Goal: Check status: Check status

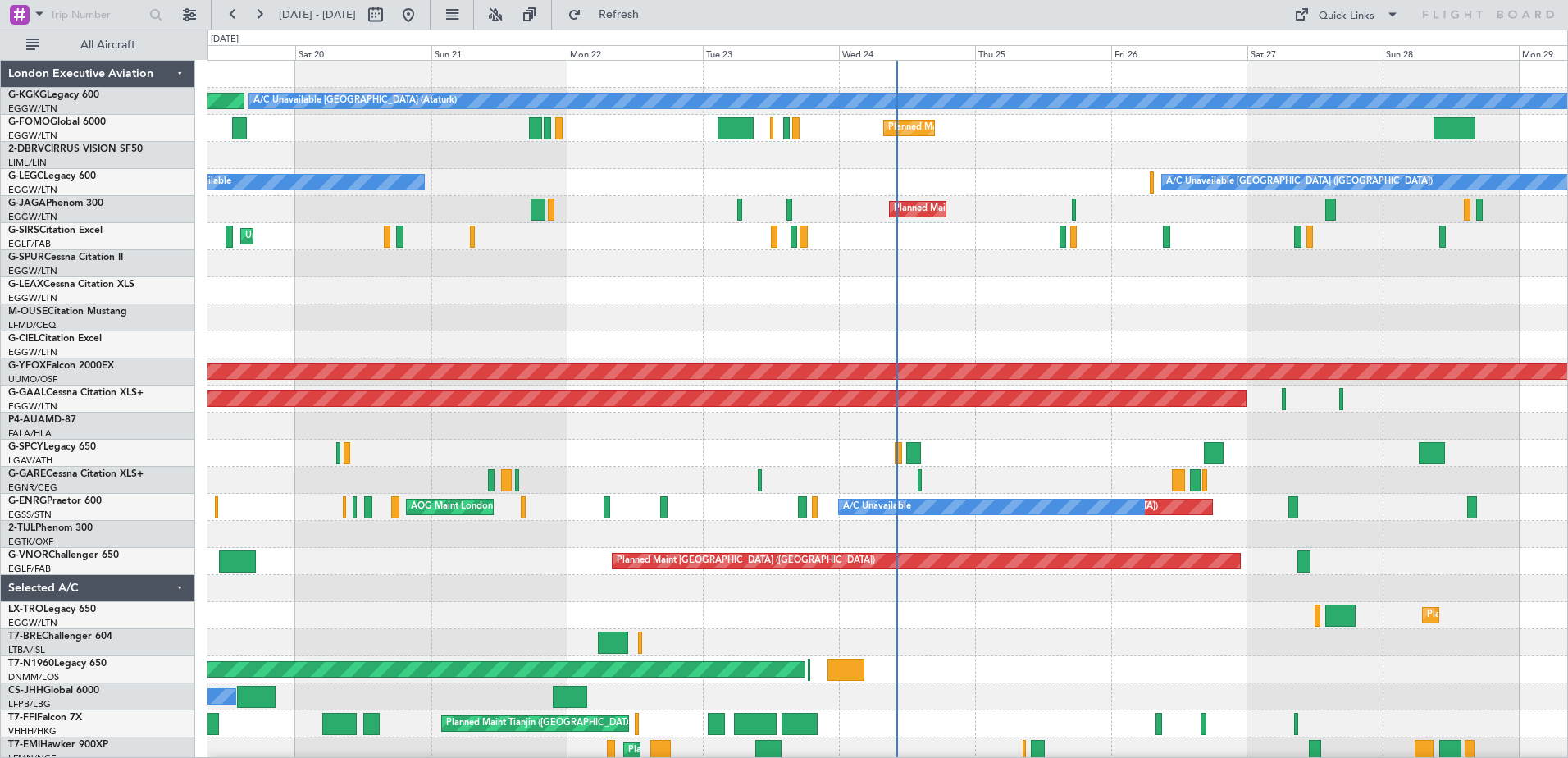
click at [858, 55] on div "Wed 24" at bounding box center [906, 52] width 136 height 15
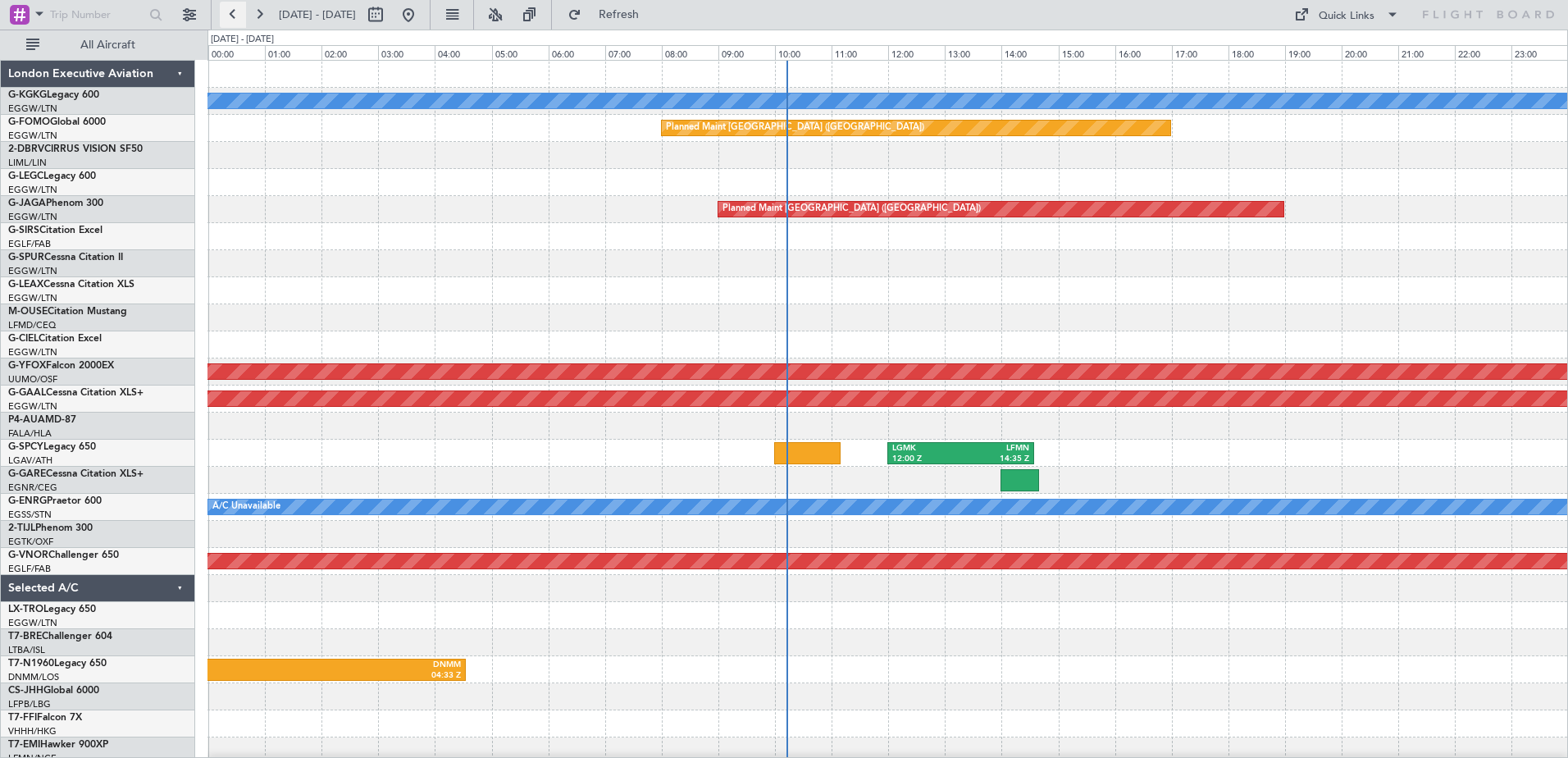
click at [234, 14] on button at bounding box center [233, 15] width 26 height 26
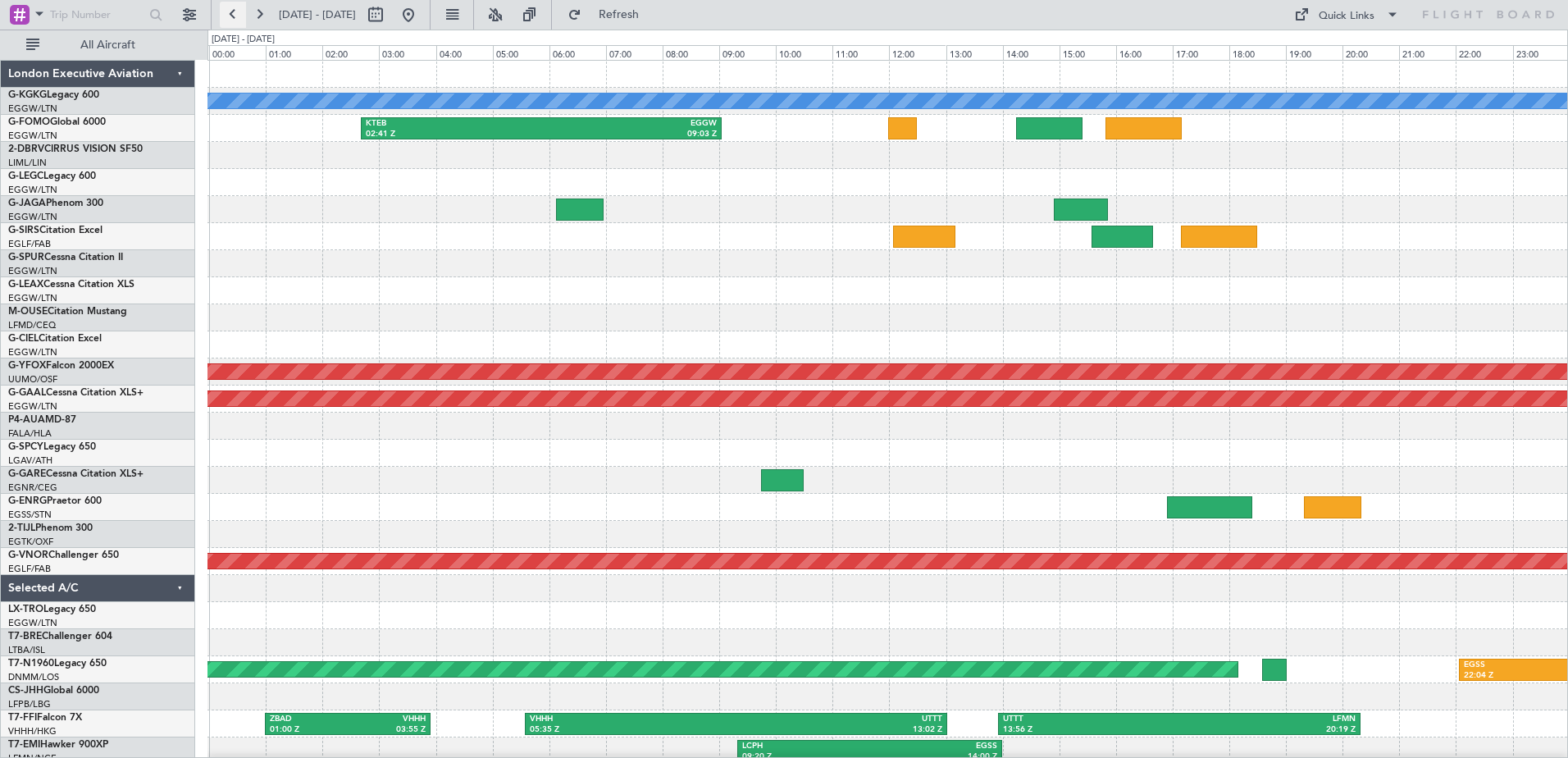
click at [234, 14] on button at bounding box center [233, 15] width 26 height 26
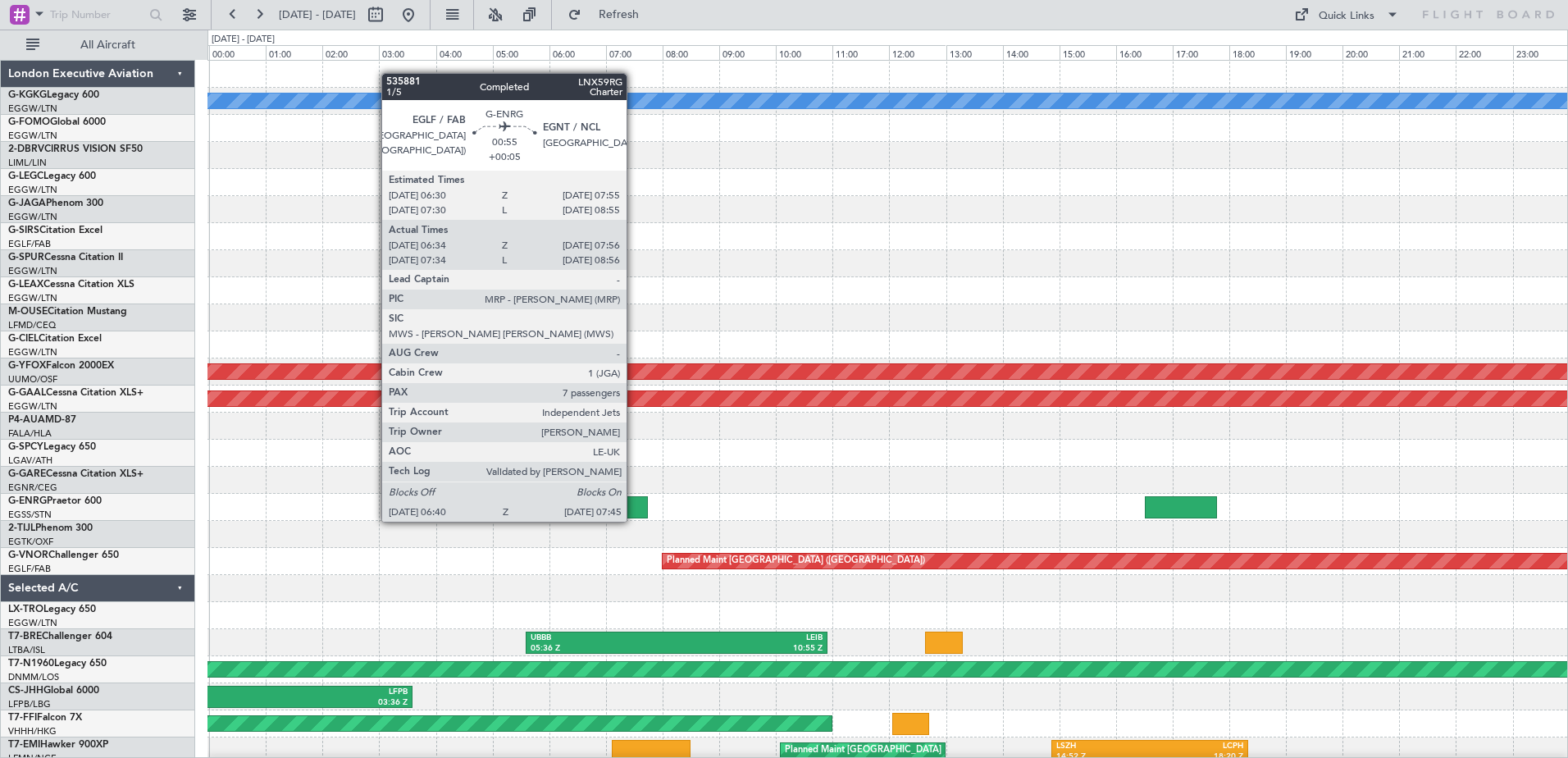
click at [634, 505] on div at bounding box center [617, 507] width 61 height 22
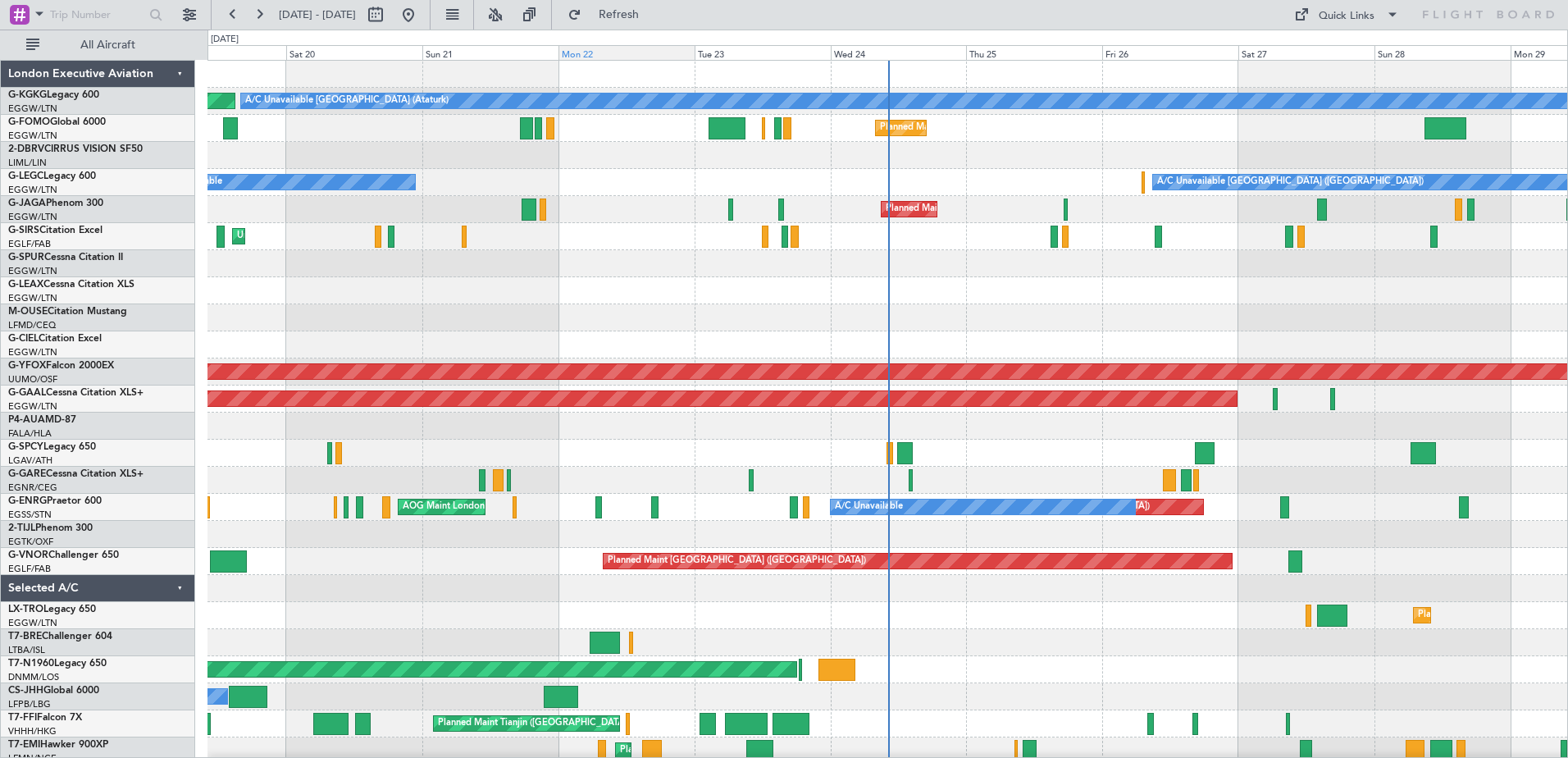
click at [602, 54] on div "Mon 22" at bounding box center [626, 52] width 136 height 15
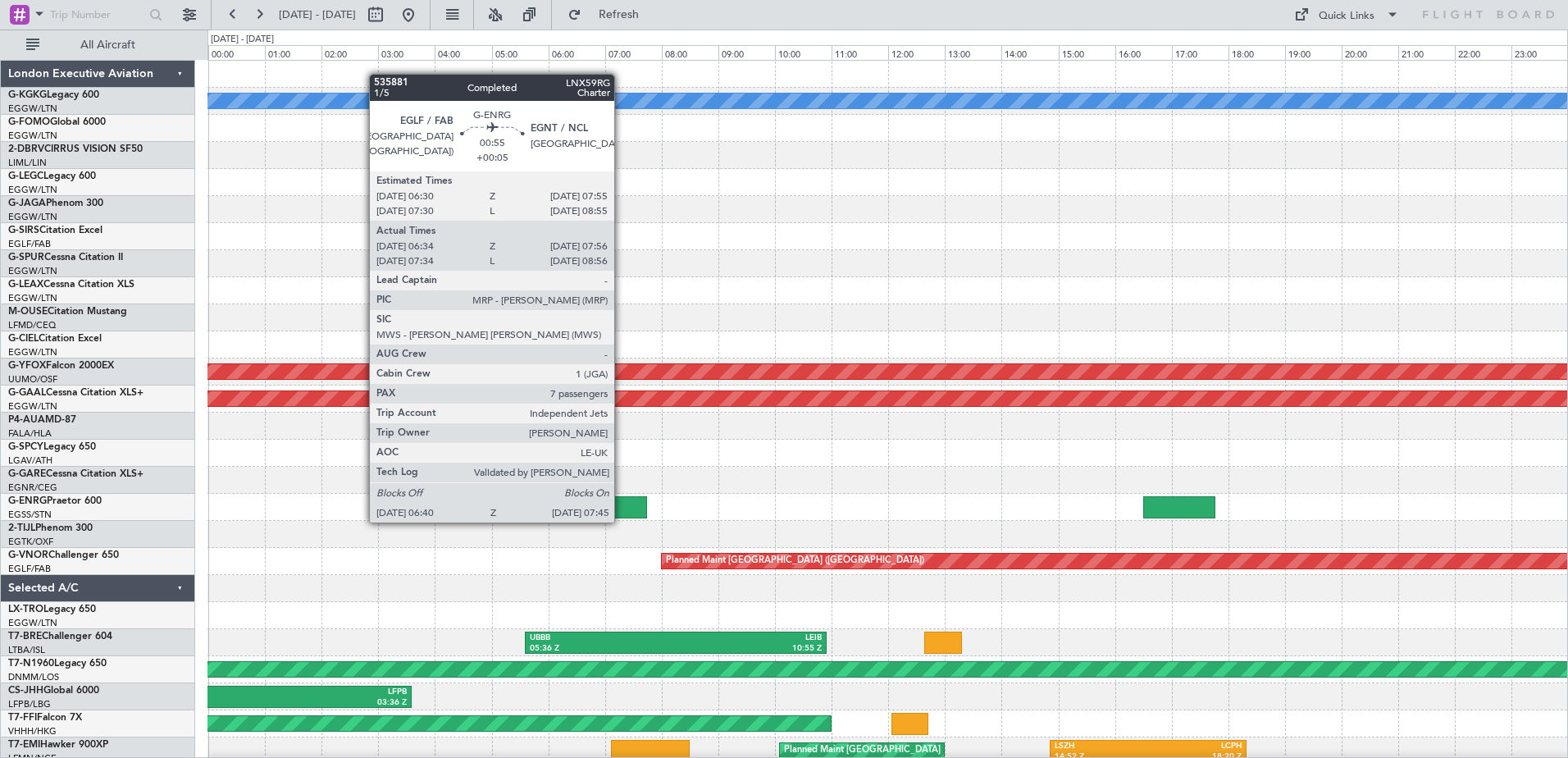
click at [622, 506] on div at bounding box center [616, 507] width 61 height 22
